Goal: Obtain resource: Download file/media

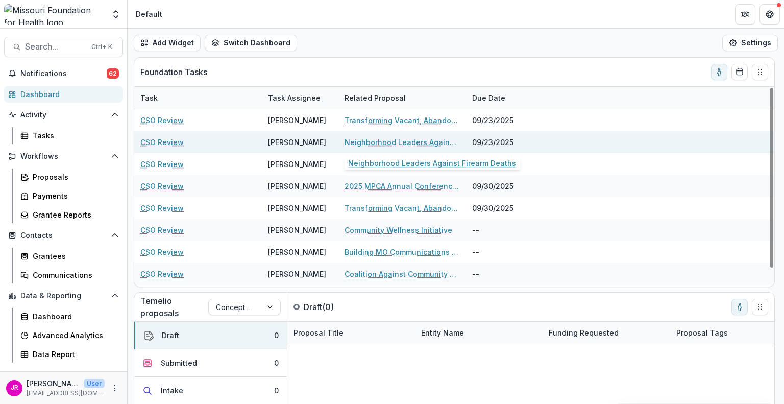
click at [386, 142] on link "Neighborhood Leaders Against Firearm Deaths" at bounding box center [401, 142] width 115 height 11
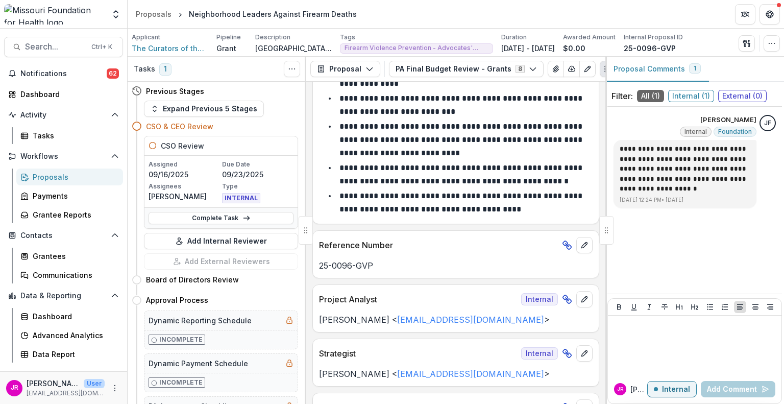
scroll to position [51, 0]
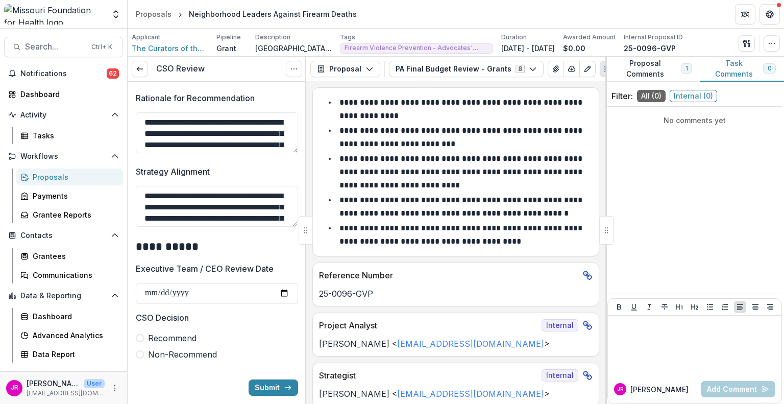
scroll to position [357, 0]
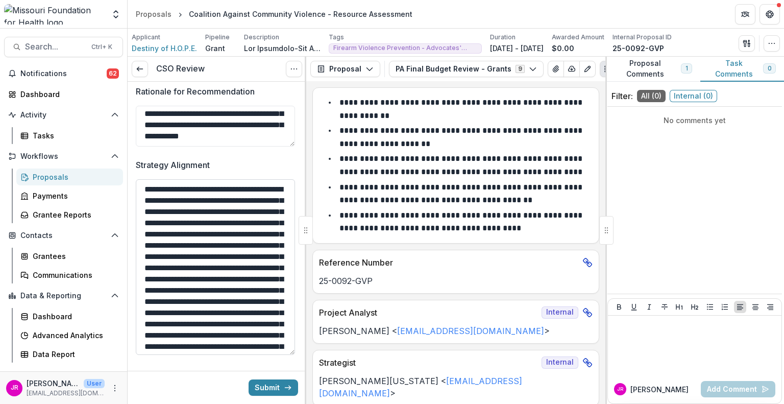
drag, startPoint x: 293, startPoint y: 218, endPoint x: 291, endPoint y: 353, distance: 135.2
click at [291, 353] on textarea "**********" at bounding box center [215, 267] width 159 height 176
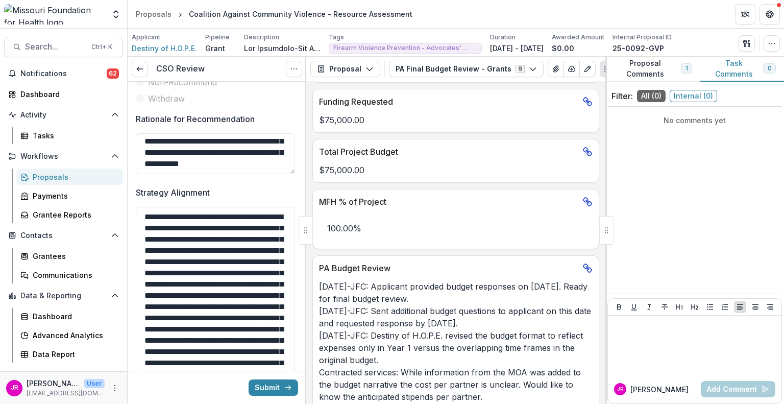
scroll to position [92, 0]
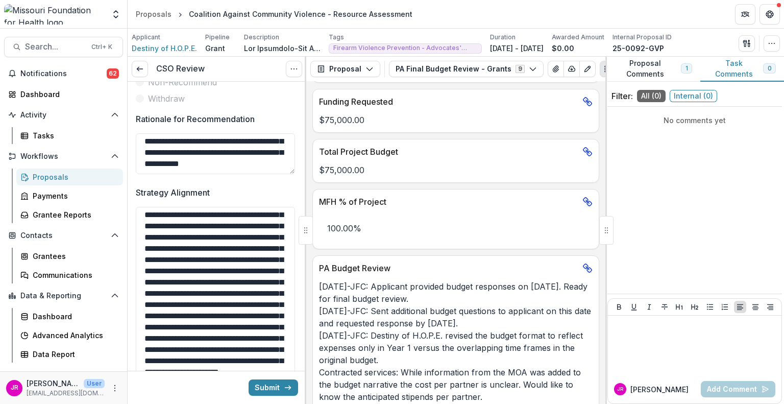
click at [57, 178] on div "Proposals" at bounding box center [74, 176] width 82 height 11
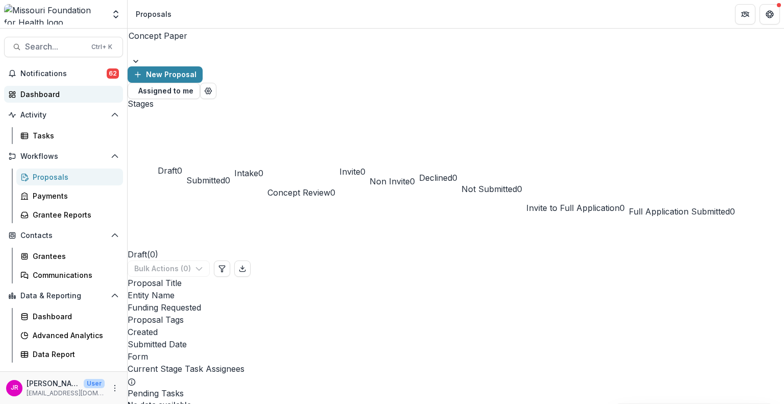
click at [46, 93] on div "Dashboard" at bounding box center [67, 94] width 94 height 11
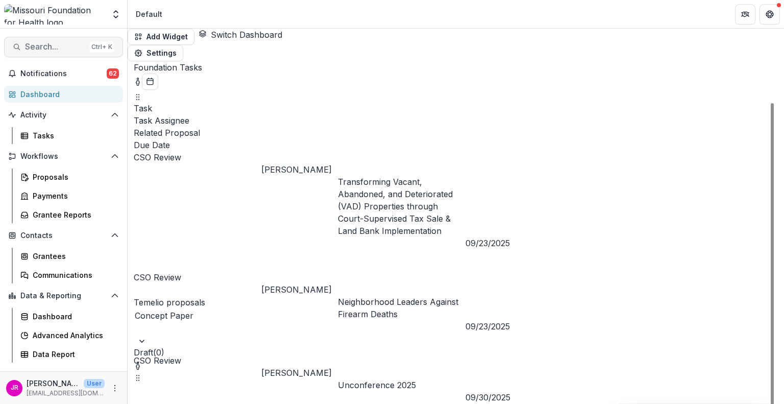
click at [76, 46] on span "Search..." at bounding box center [55, 47] width 60 height 10
type input "*******"
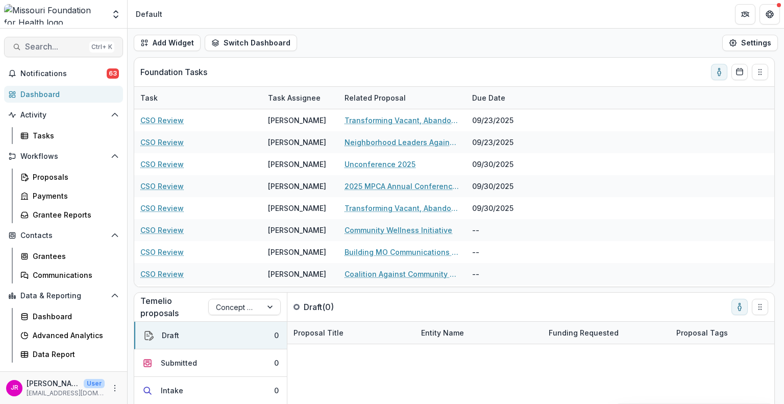
click at [56, 42] on span "Search..." at bounding box center [55, 47] width 60 height 10
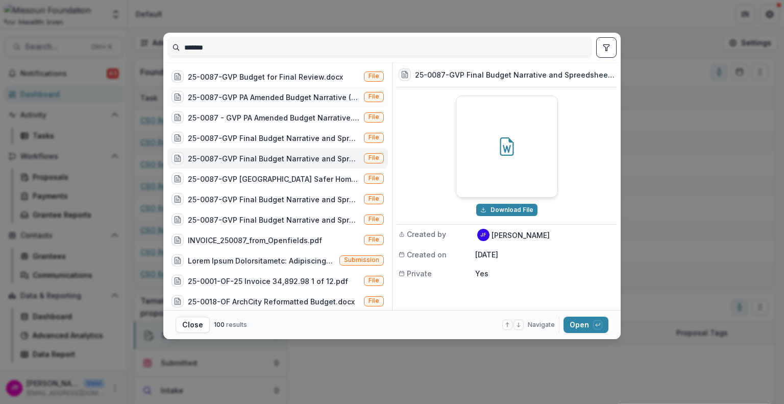
click at [276, 96] on div "25-0087-GVP PA Amended Budget Narrative (KJE) [DATE].docx" at bounding box center [274, 97] width 172 height 11
click at [578, 328] on button "Open with enter key" at bounding box center [585, 324] width 45 height 16
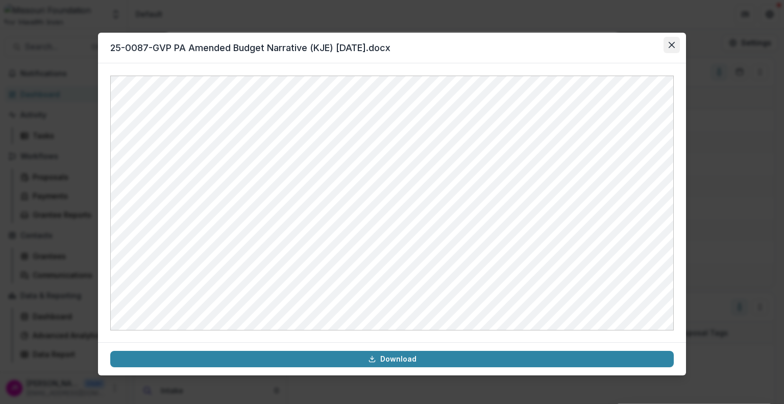
click at [675, 41] on button "Close" at bounding box center [671, 45] width 16 height 16
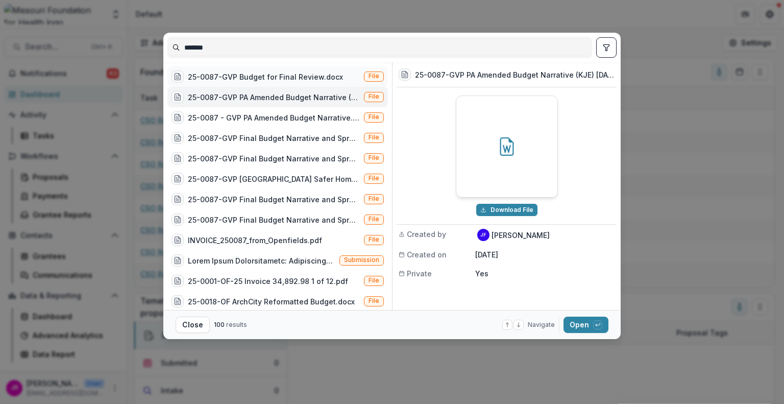
click at [251, 75] on div "25-0087-GVP Budget for Final Review.docx" at bounding box center [265, 76] width 155 height 11
click at [301, 179] on div "25-0087-GVP [GEOGRAPHIC_DATA] Safer Homes Summary Form.docx" at bounding box center [274, 178] width 172 height 11
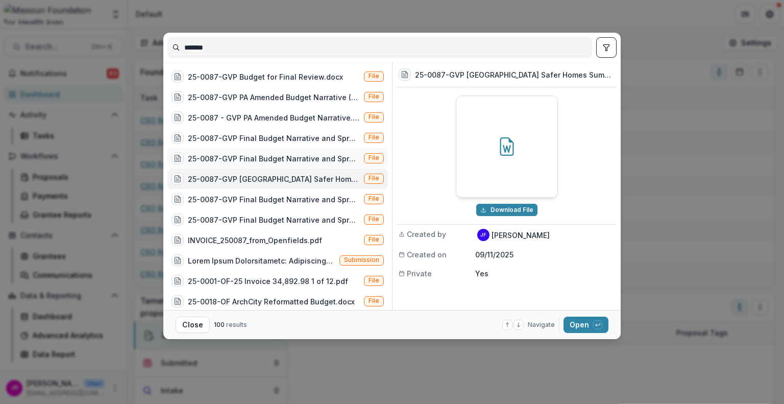
click at [296, 164] on div "25-0087-GVP Final Budget Narrative and Spreedsheet.pdf.docx" at bounding box center [265, 158] width 188 height 12
click at [257, 121] on div "25-0087 - GVP PA Amended Budget Narrative.msg" at bounding box center [274, 117] width 172 height 11
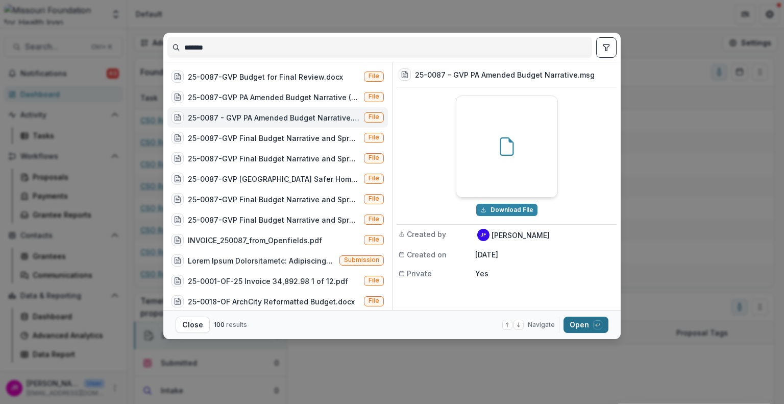
click at [584, 324] on button "Open with enter key" at bounding box center [585, 324] width 45 height 16
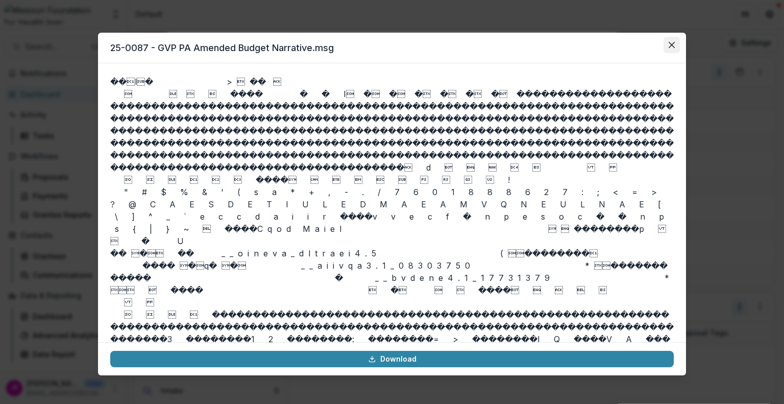
click at [672, 46] on icon "Close" at bounding box center [671, 45] width 6 height 6
click at [671, 44] on icon "Close" at bounding box center [671, 45] width 6 height 6
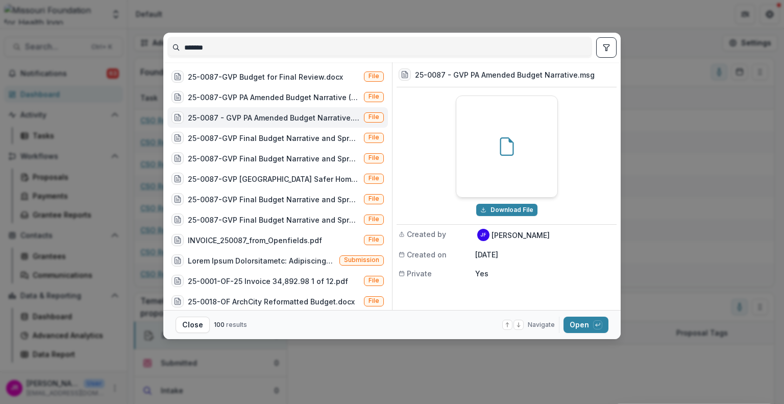
click at [671, 44] on icon "Close" at bounding box center [670, 45] width 6 height 6
click at [278, 95] on div "25-0087-GVP PA Amended Budget Narrative (KJE) [DATE].docx" at bounding box center [274, 97] width 172 height 11
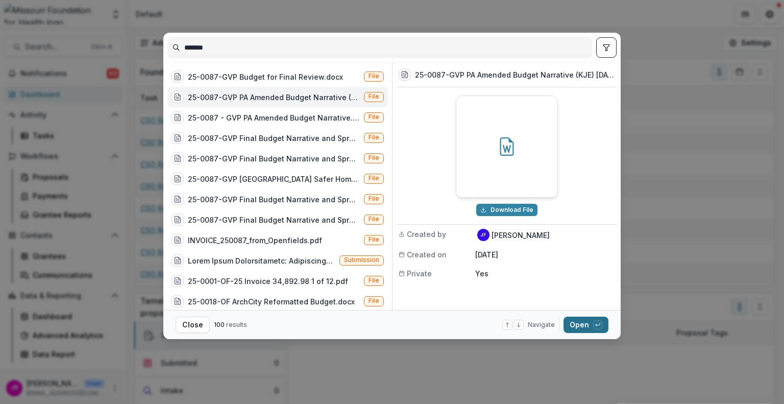
click at [582, 324] on button "Open with enter key" at bounding box center [585, 324] width 45 height 16
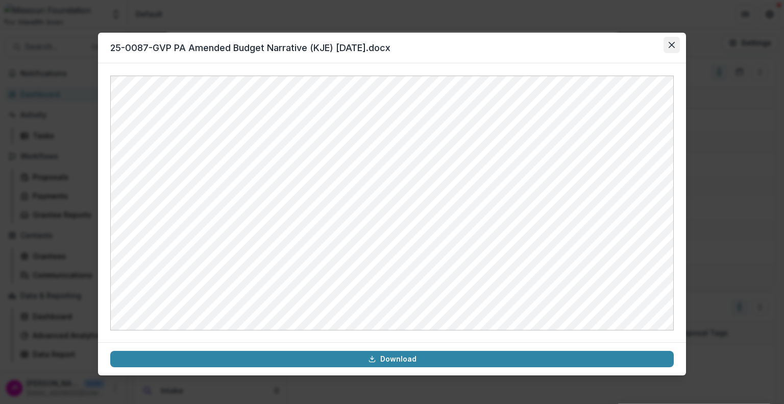
click at [668, 43] on icon "Close" at bounding box center [671, 45] width 6 height 6
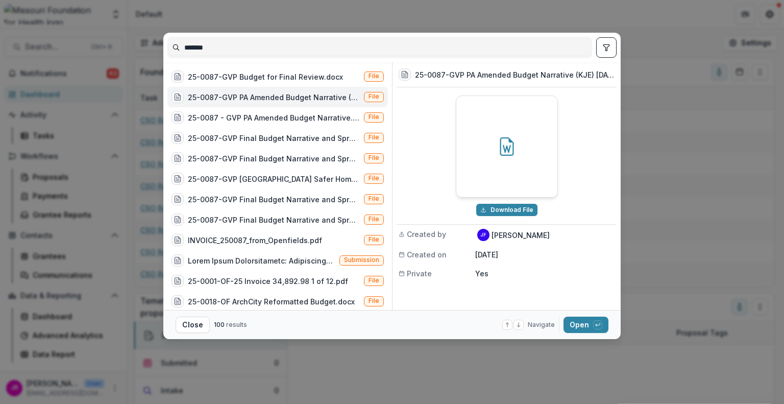
click at [597, 12] on div "******* 25-0087-GVP Budget for Final Review.docx File 25-0087-GVP PA Amended Bu…" at bounding box center [392, 202] width 784 height 404
